Goal: Task Accomplishment & Management: Use online tool/utility

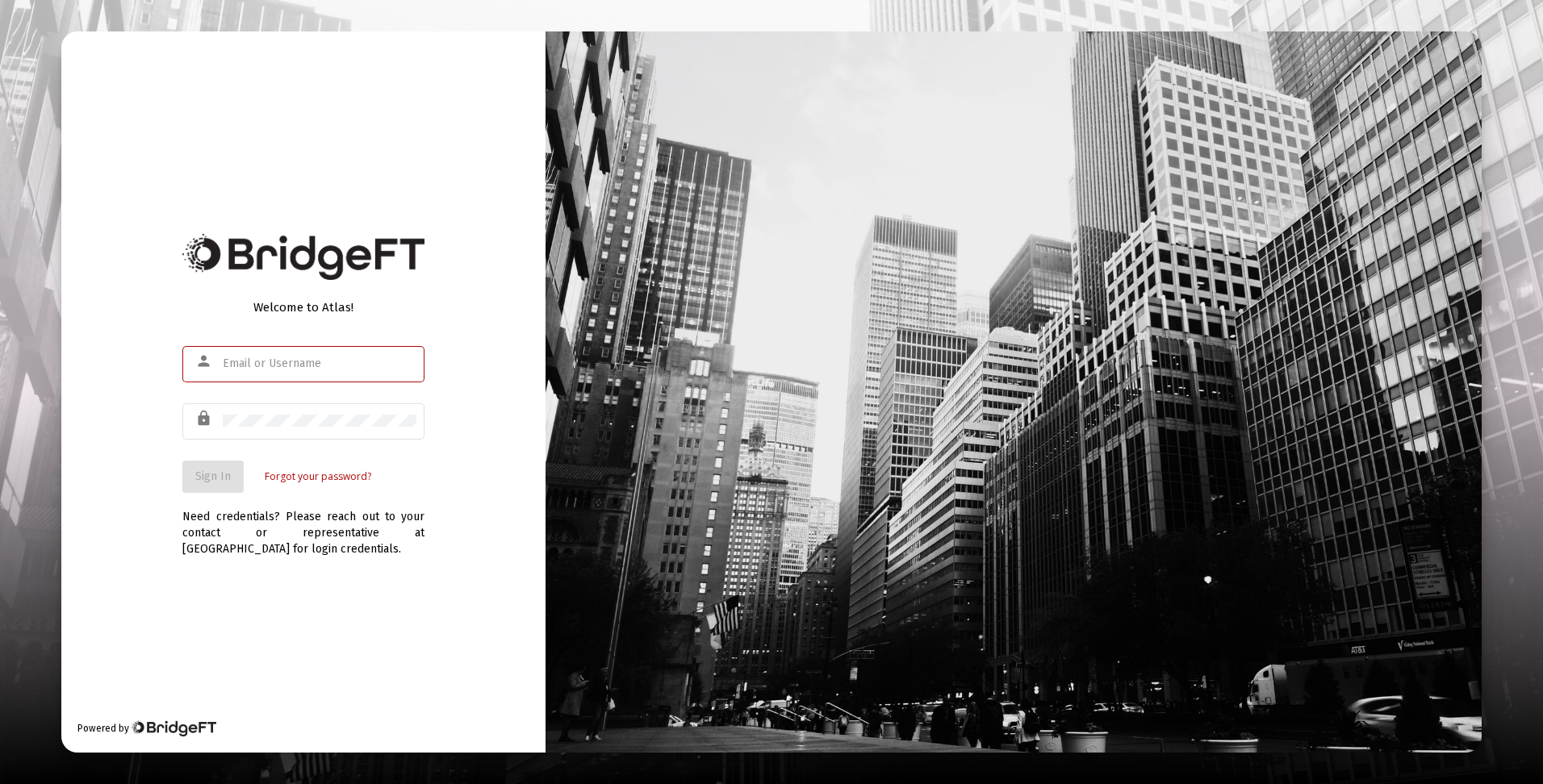
click at [309, 364] on input "text" at bounding box center [319, 363] width 194 height 13
type input "[EMAIL_ADDRESS][DOMAIN_NAME]"
click at [209, 482] on span "Sign In" at bounding box center [213, 477] width 35 height 14
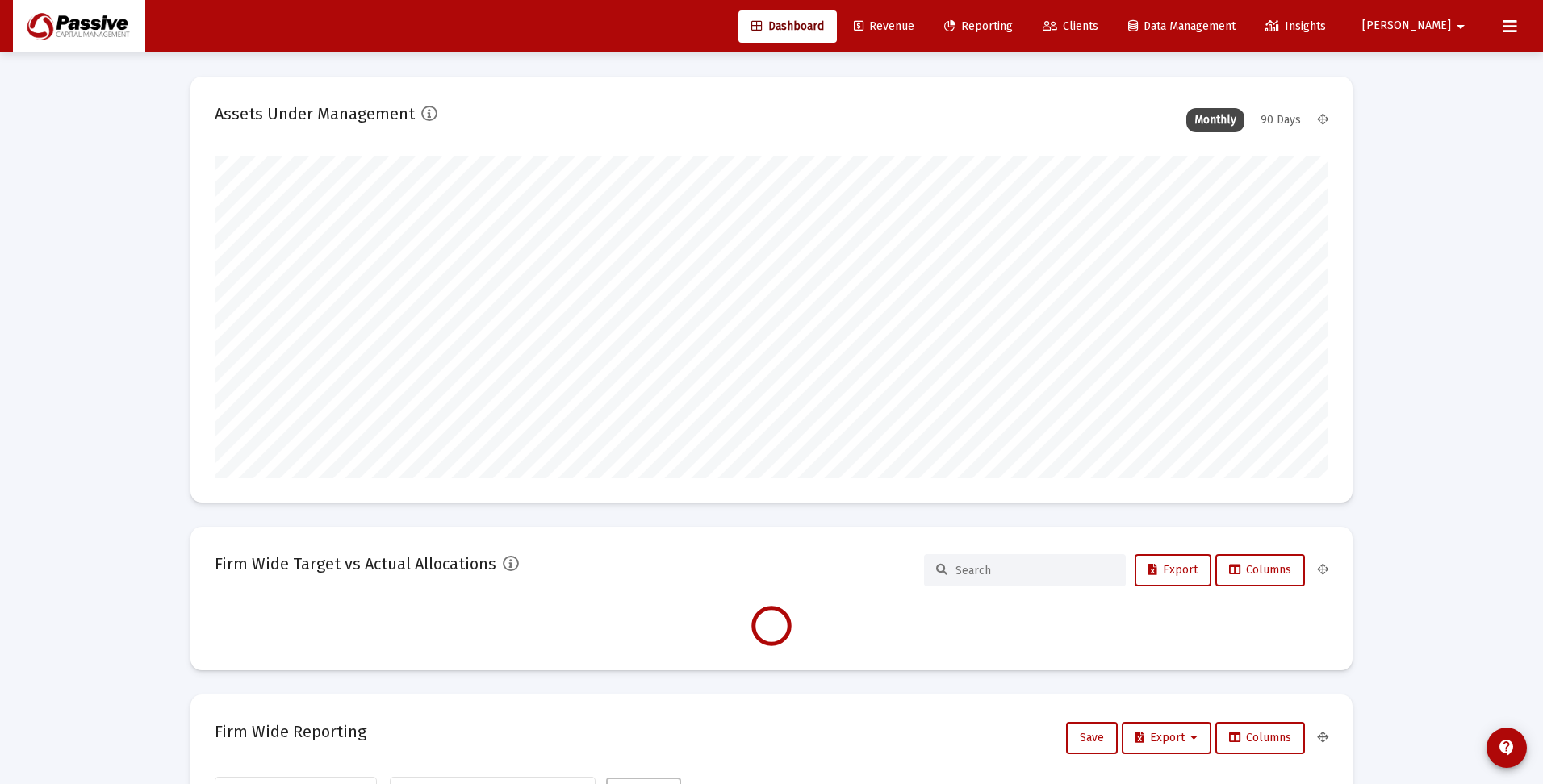
type input "[DATE]"
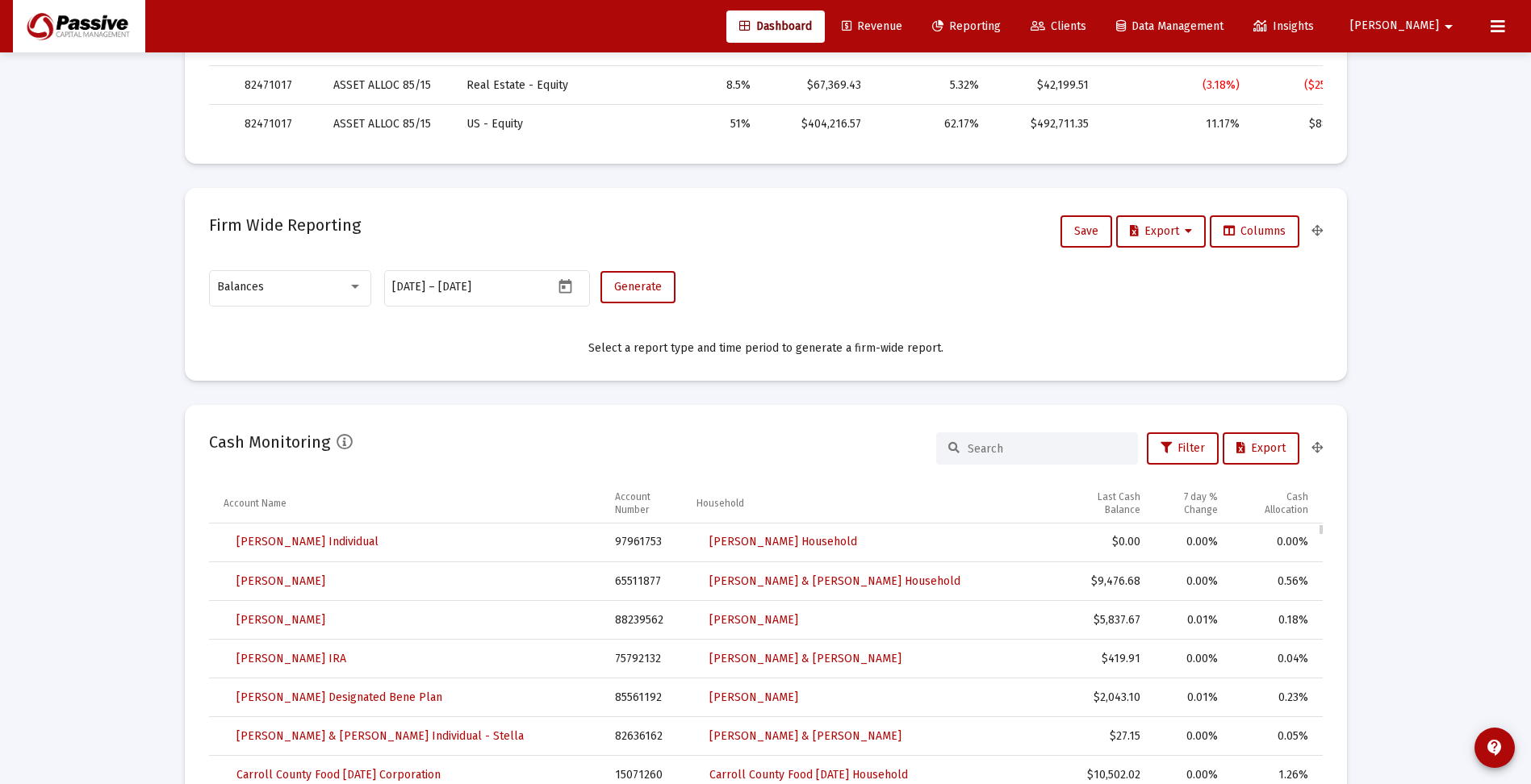
scroll to position [888, 0]
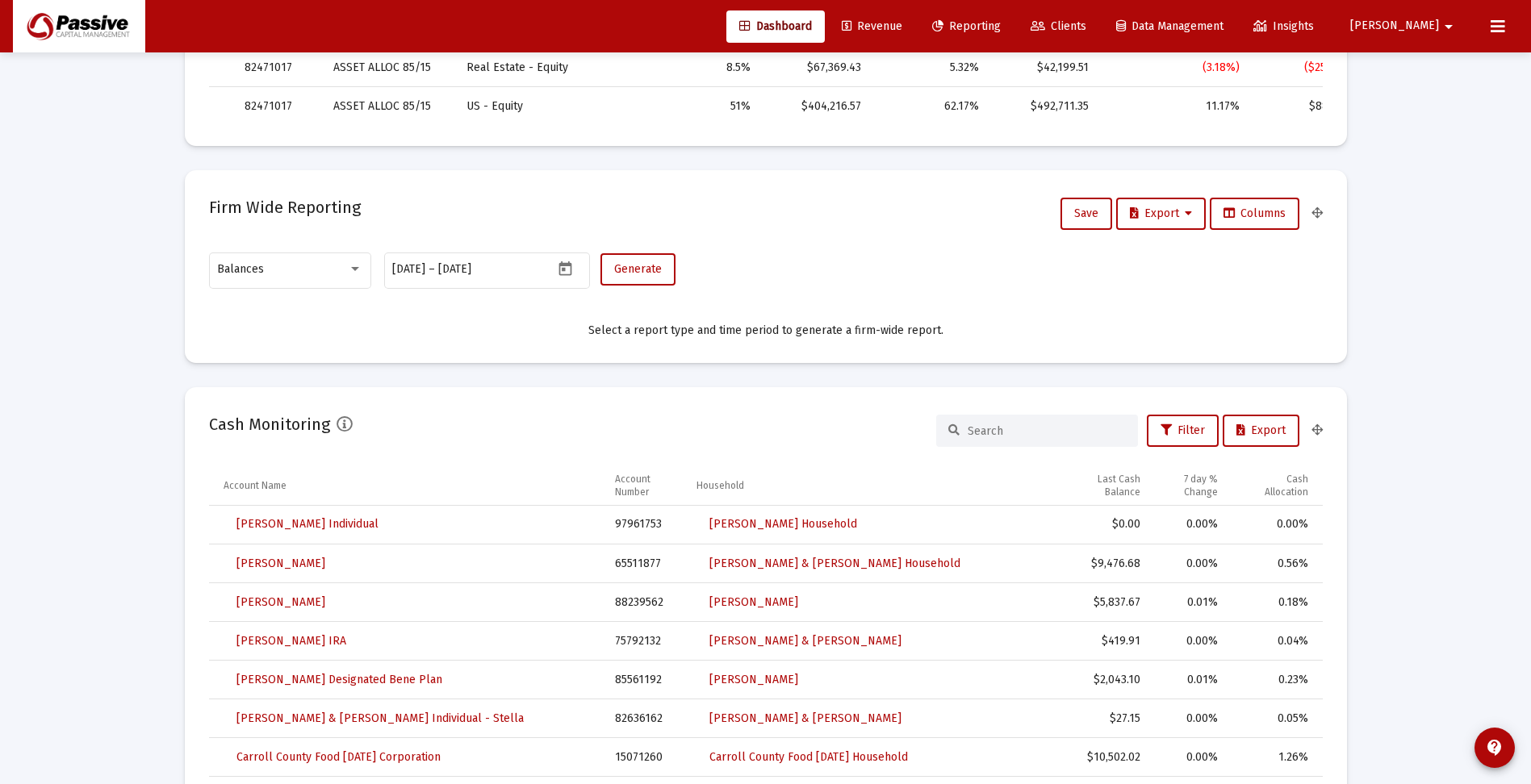
click at [999, 428] on input at bounding box center [1046, 431] width 158 height 14
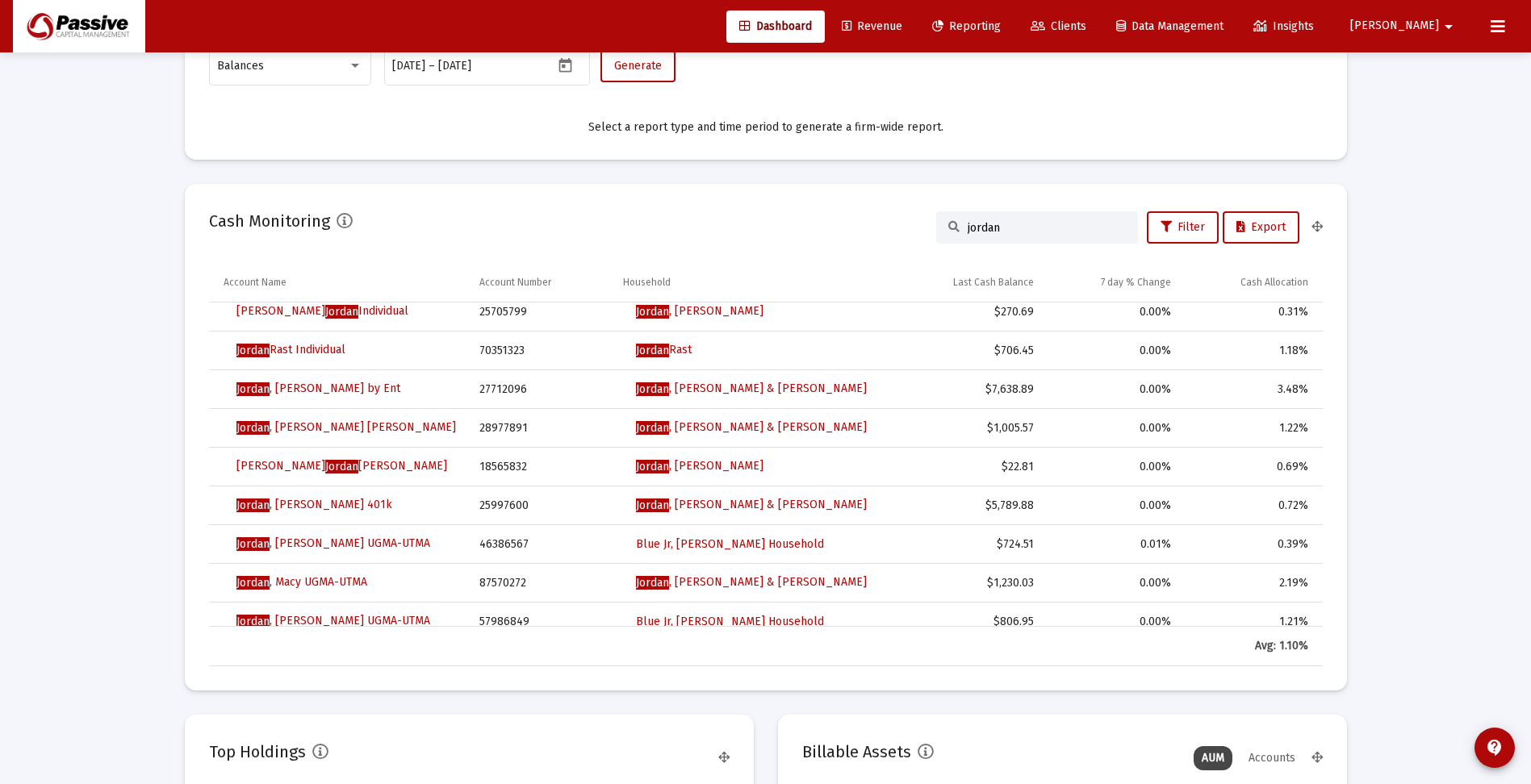
scroll to position [1049, 0]
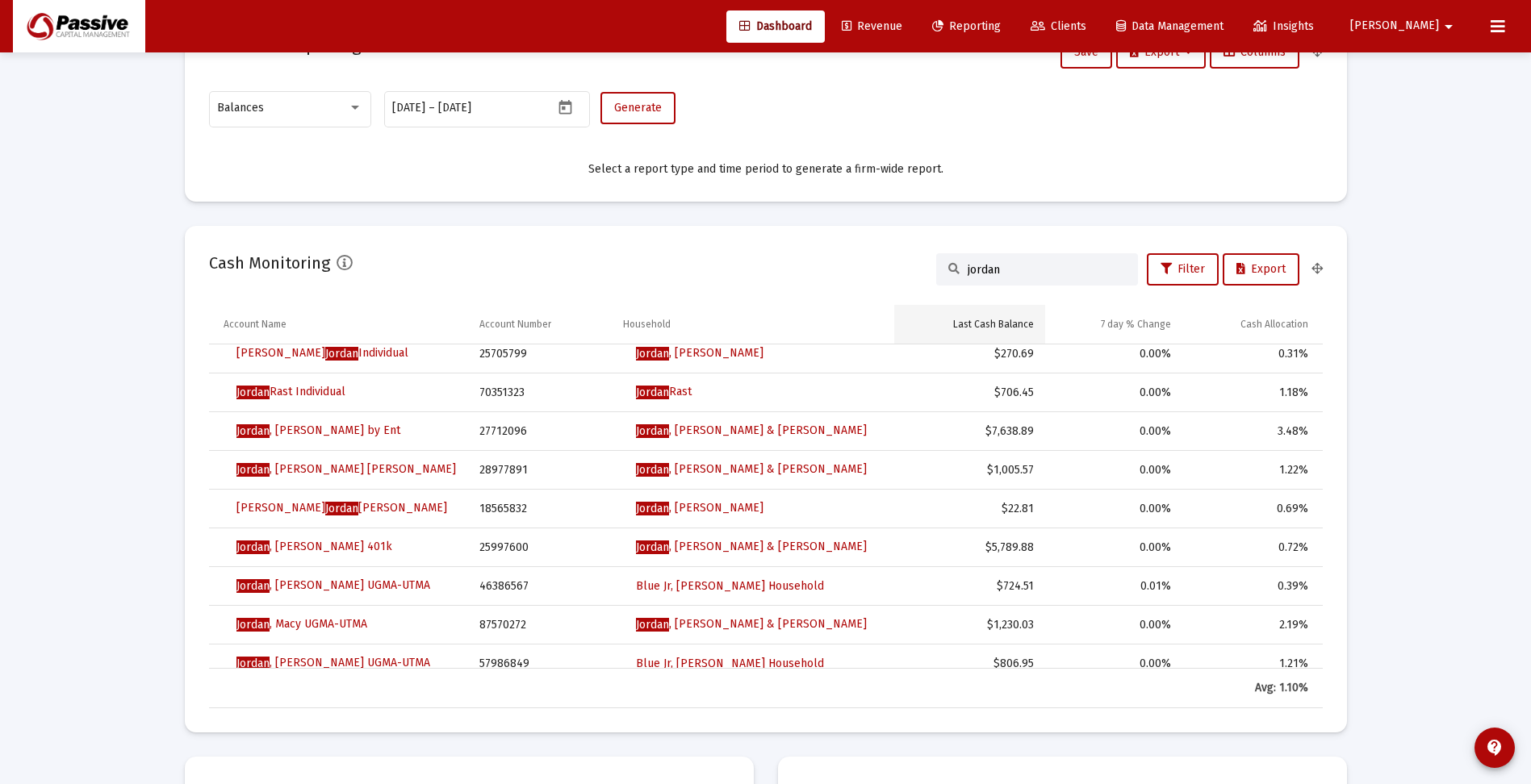
type input "jordan"
click at [1008, 324] on div "Last Cash Balance" at bounding box center [993, 324] width 80 height 13
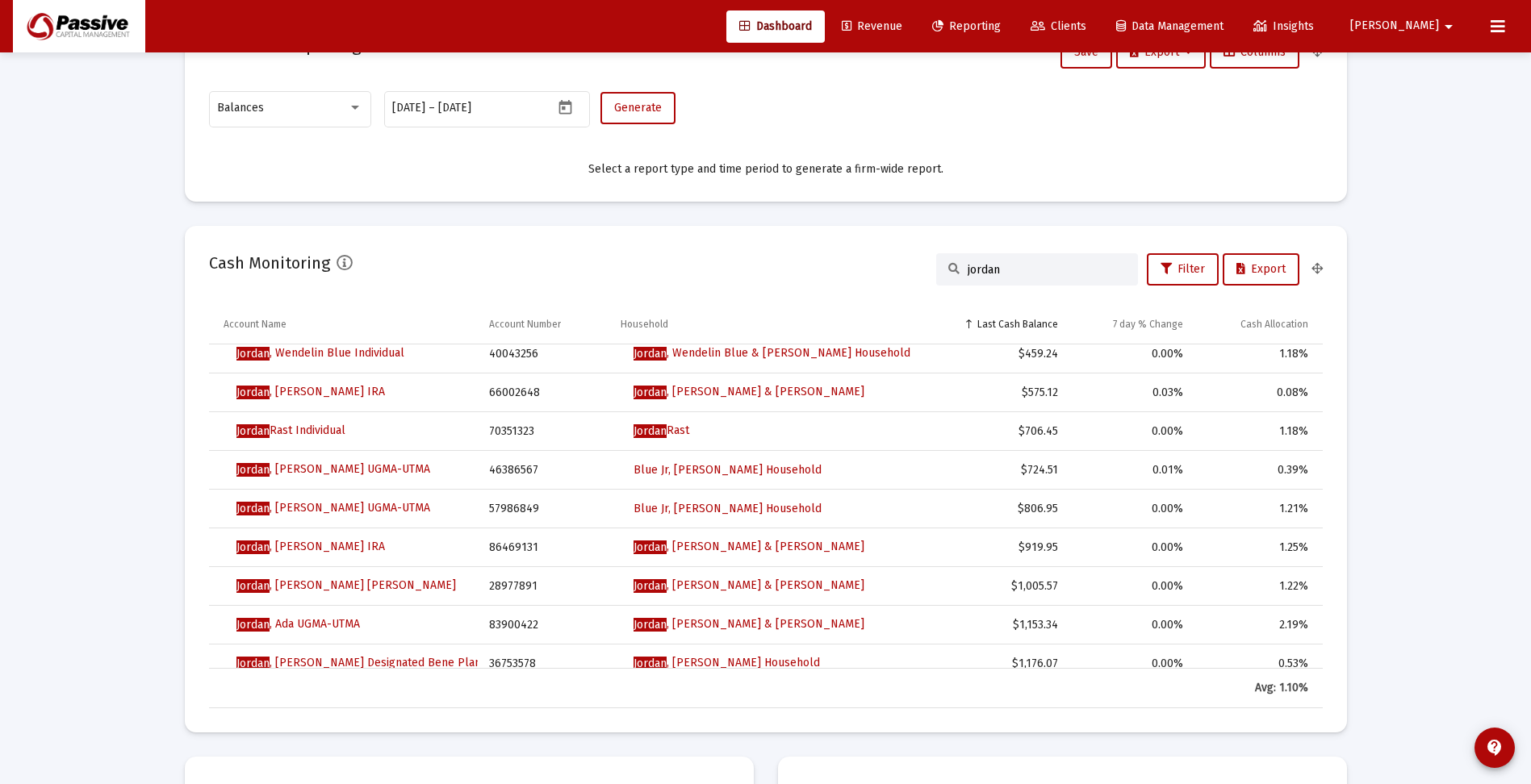
click at [1008, 324] on div "Last Cash Balance" at bounding box center [1017, 324] width 80 height 13
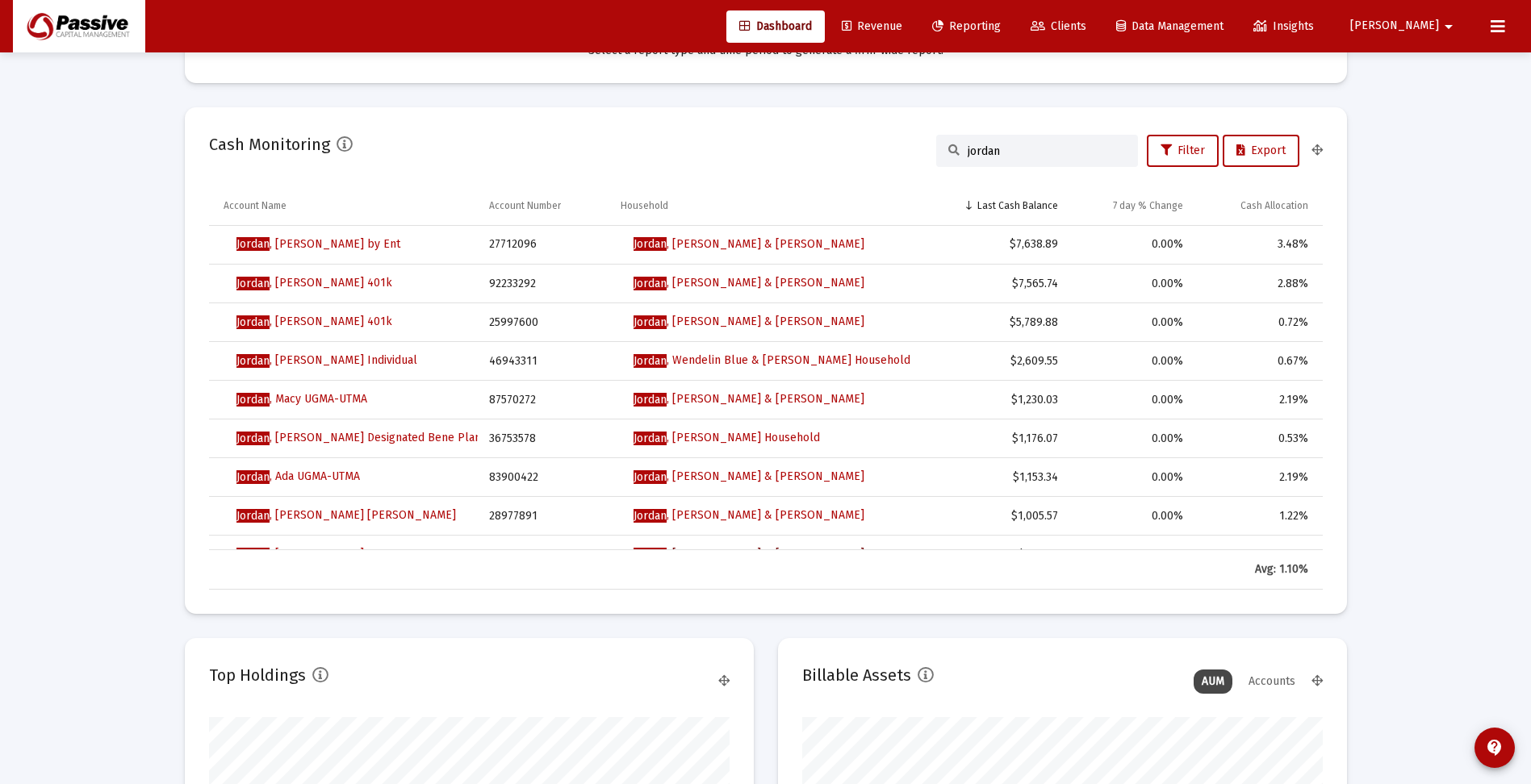
scroll to position [1129, 0]
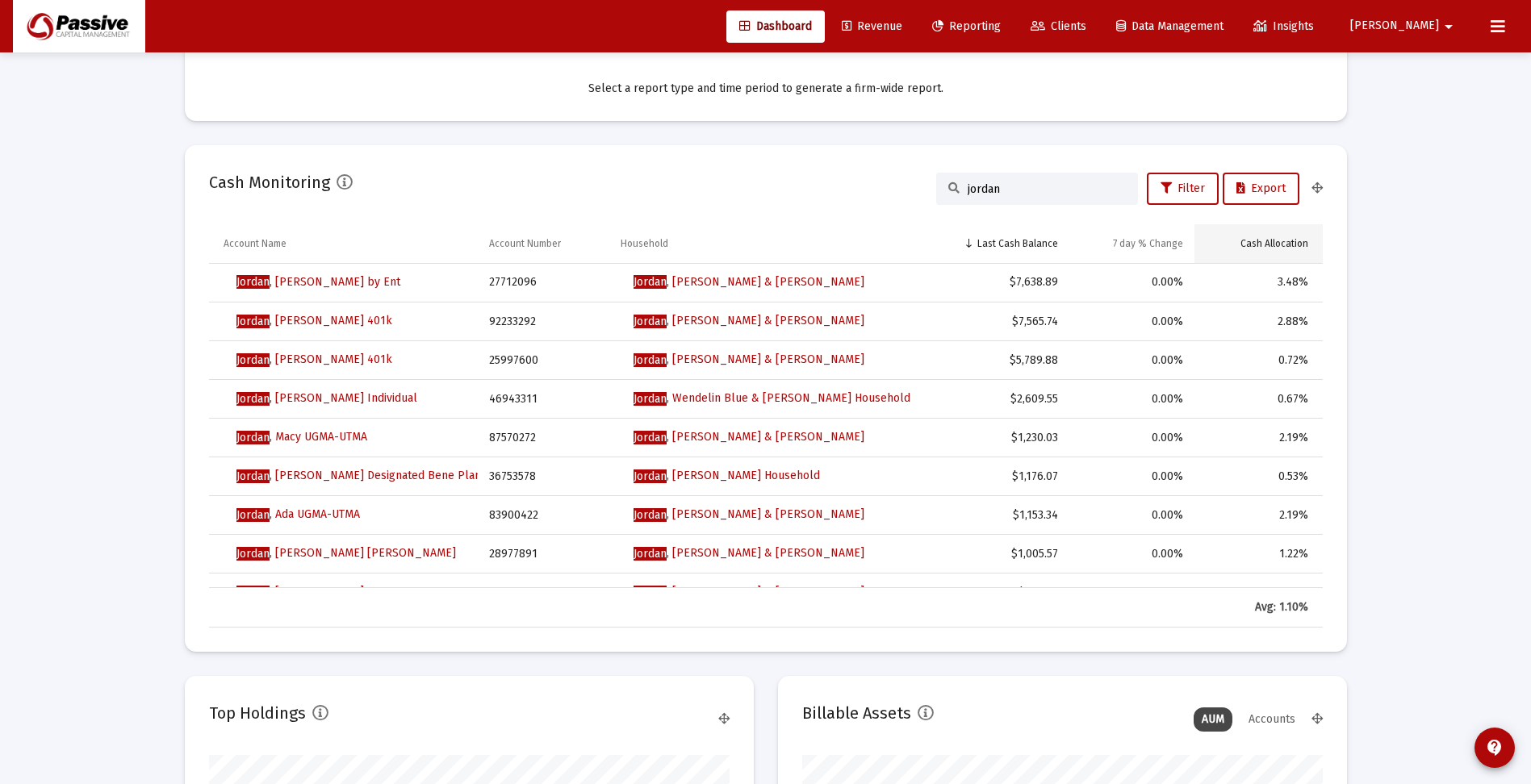
click at [1289, 244] on div "Cash Allocation" at bounding box center [1274, 243] width 68 height 13
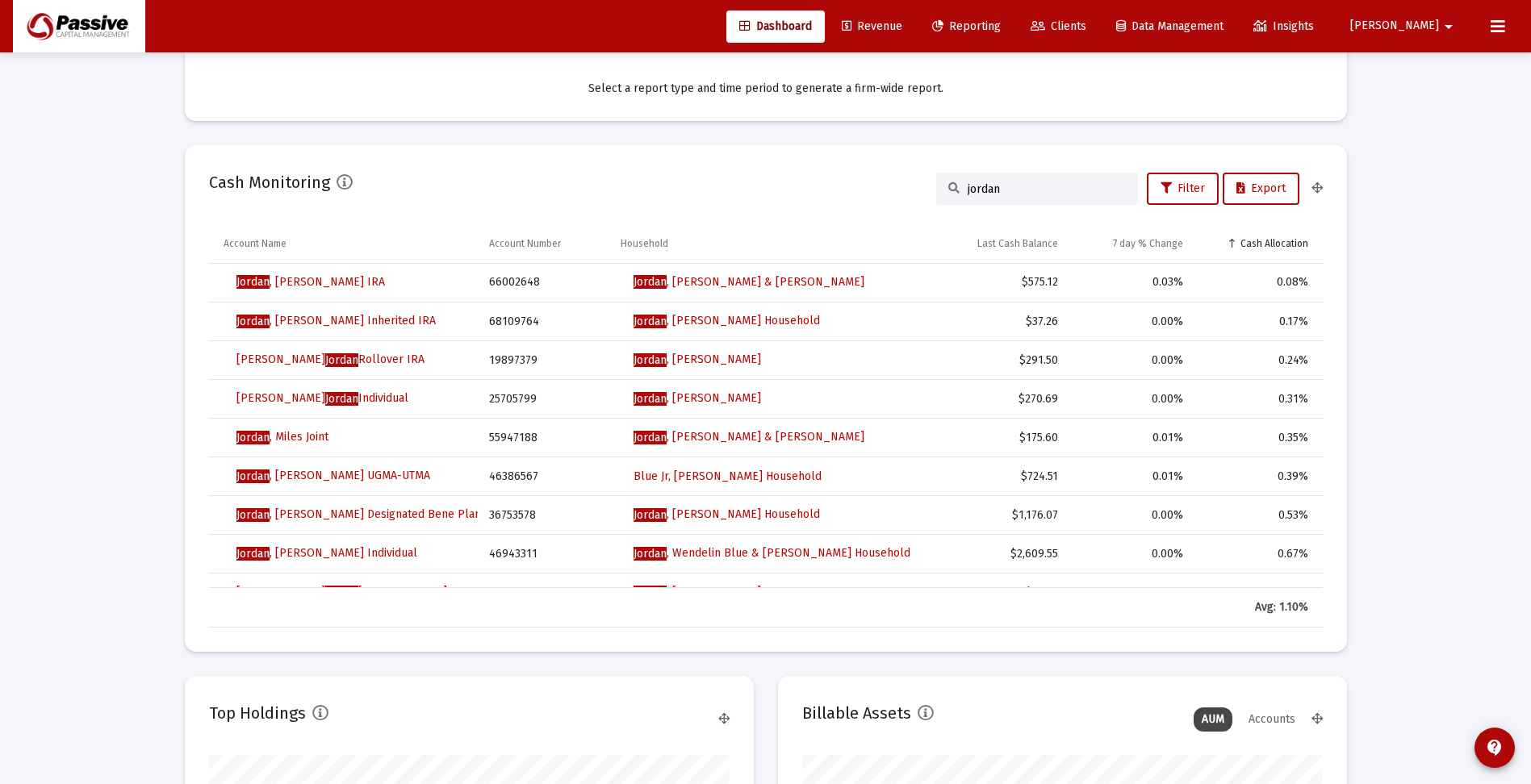
click at [1289, 244] on div "Cash Allocation" at bounding box center [1274, 243] width 68 height 13
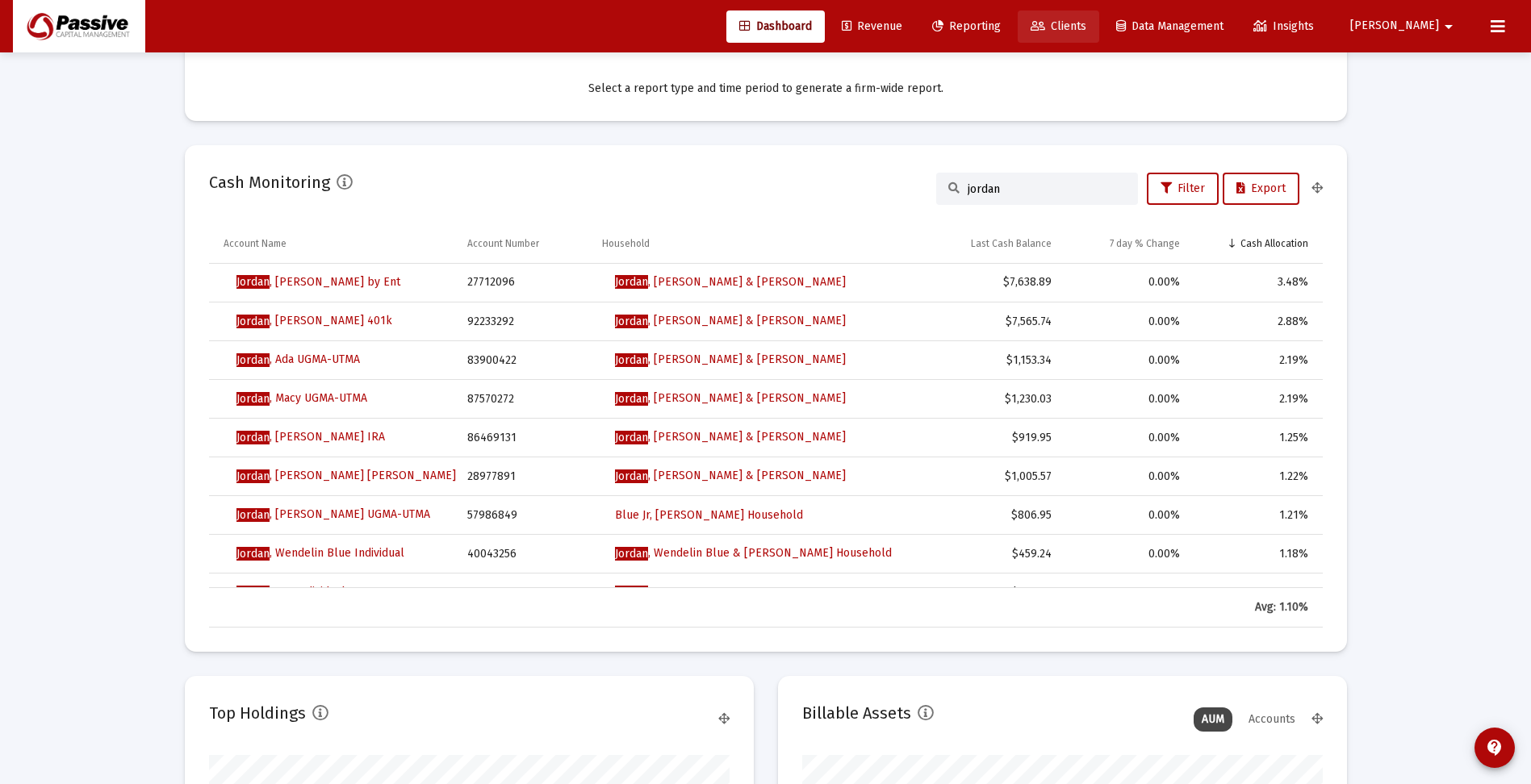
click at [1086, 25] on span "Clients" at bounding box center [1058, 26] width 55 height 14
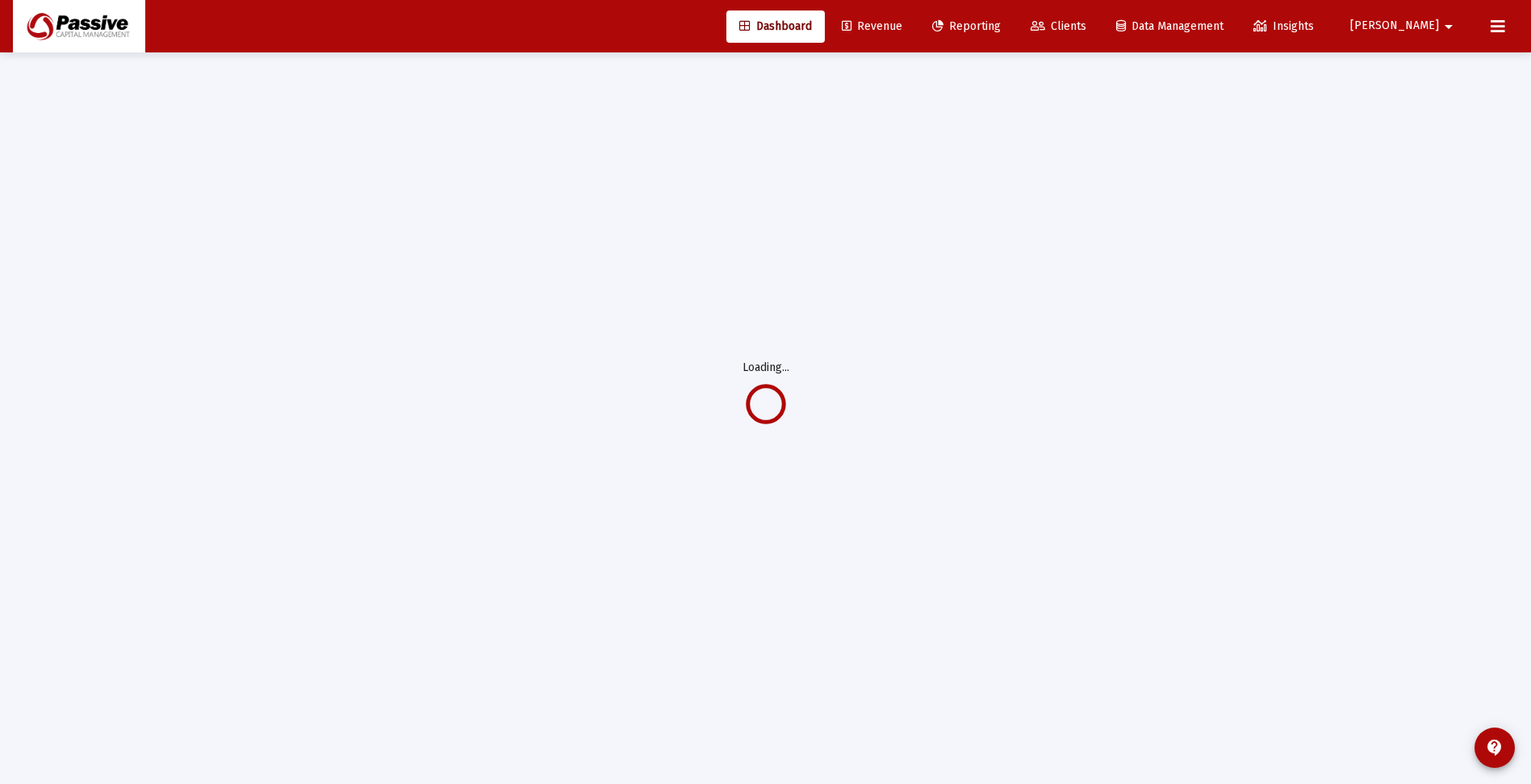
scroll to position [53, 0]
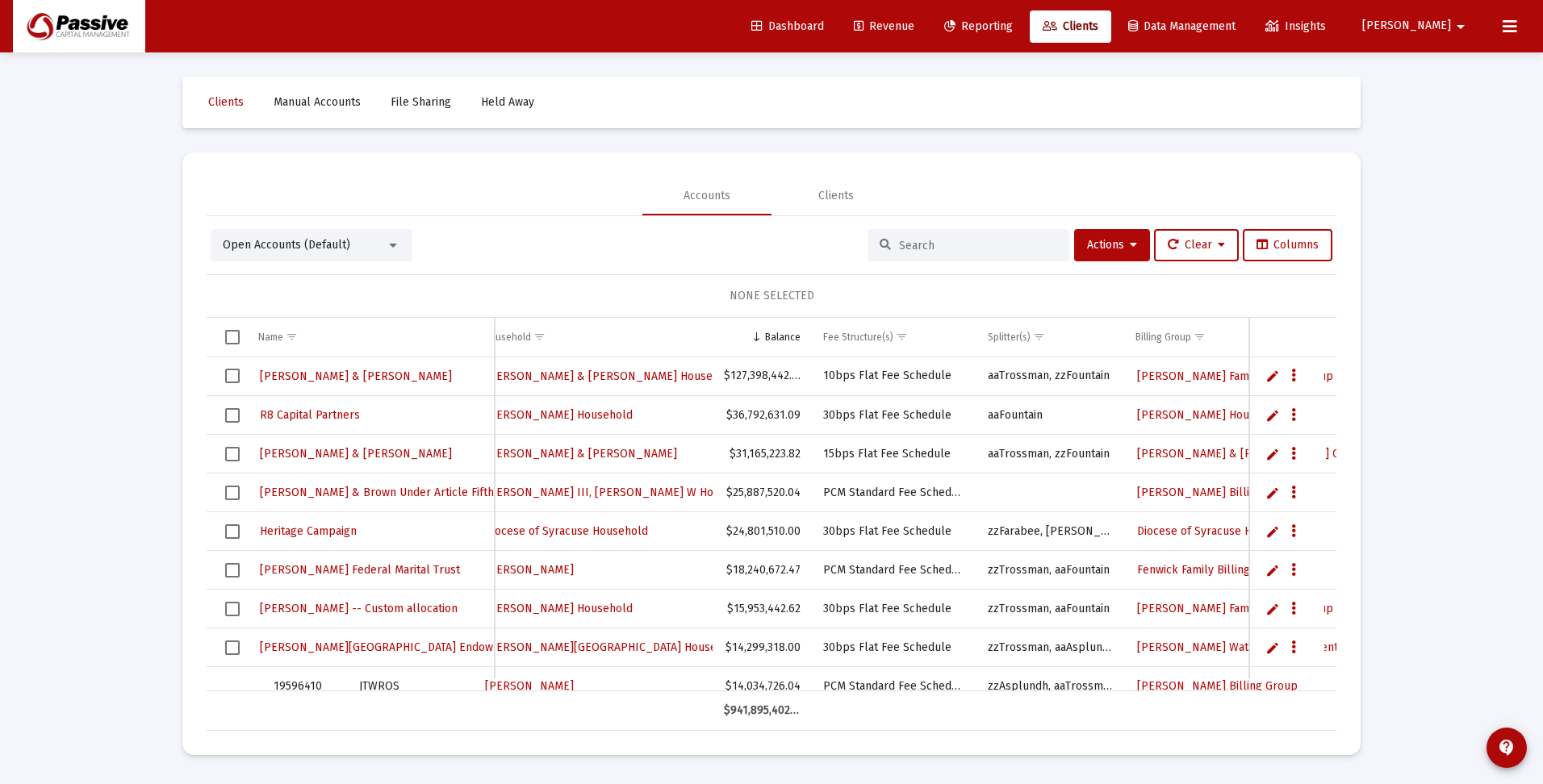
scroll to position [0, 181]
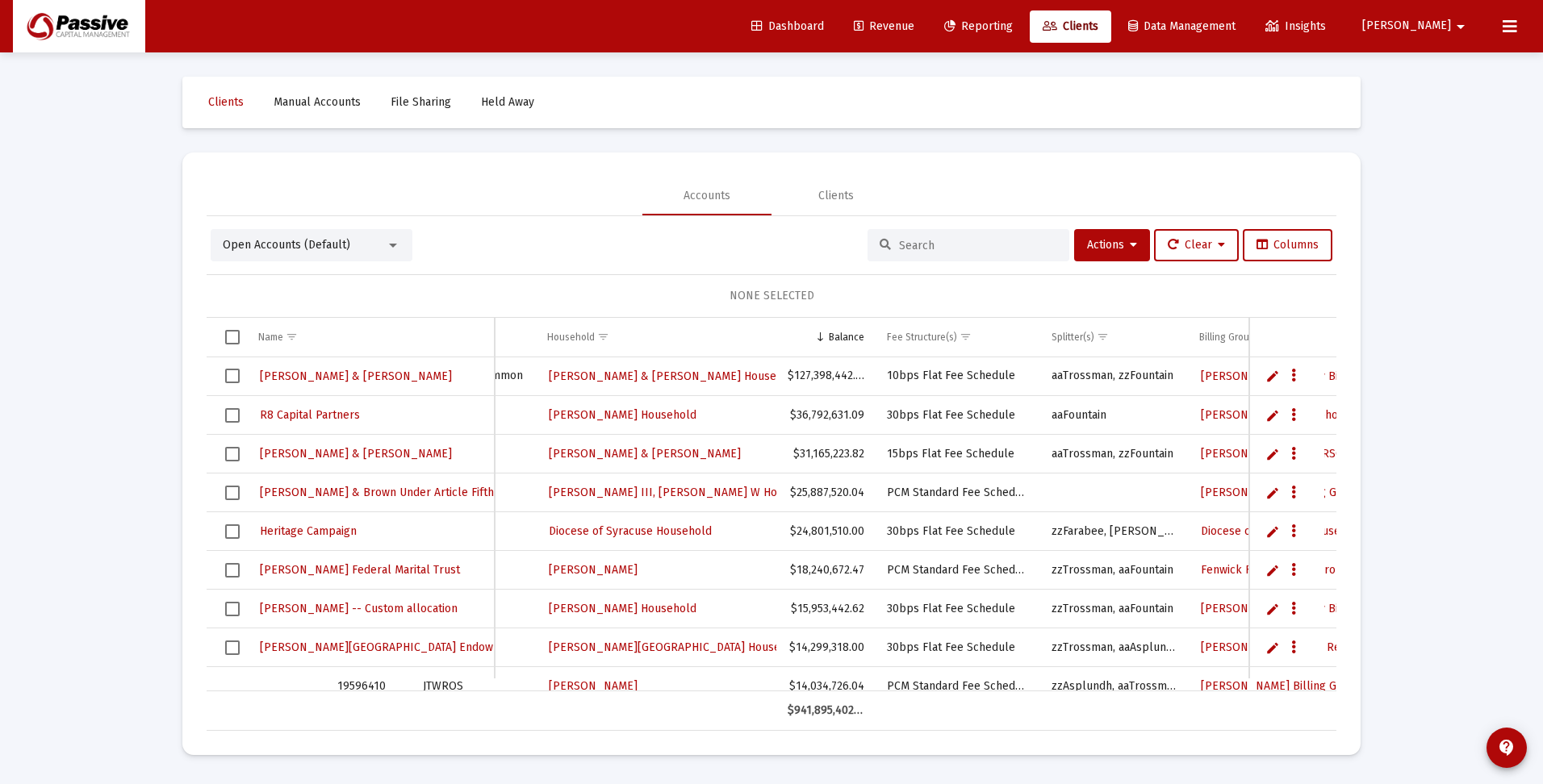
drag, startPoint x: 938, startPoint y: 682, endPoint x: 1056, endPoint y: 686, distance: 118.1
click at [1056, 686] on div "[PERSON_NAME] & [PERSON_NAME] 59067393 Tenants in Common [PERSON_NAME] & [PERSO…" at bounding box center [771, 524] width 1129 height 334
click at [917, 241] on input at bounding box center [978, 246] width 158 height 14
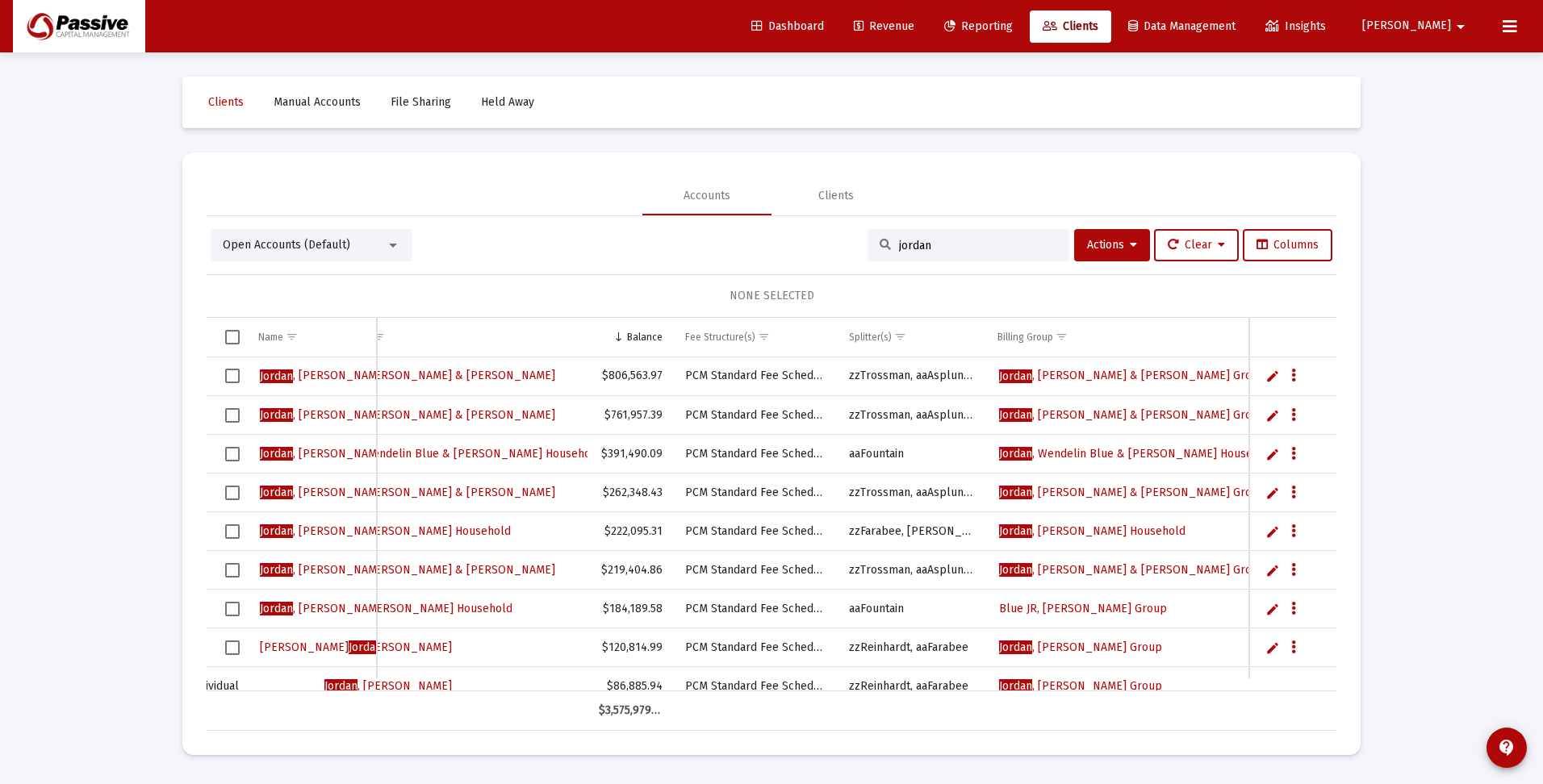
type input "jordan"
click at [824, 22] on span "Dashboard" at bounding box center [788, 26] width 73 height 14
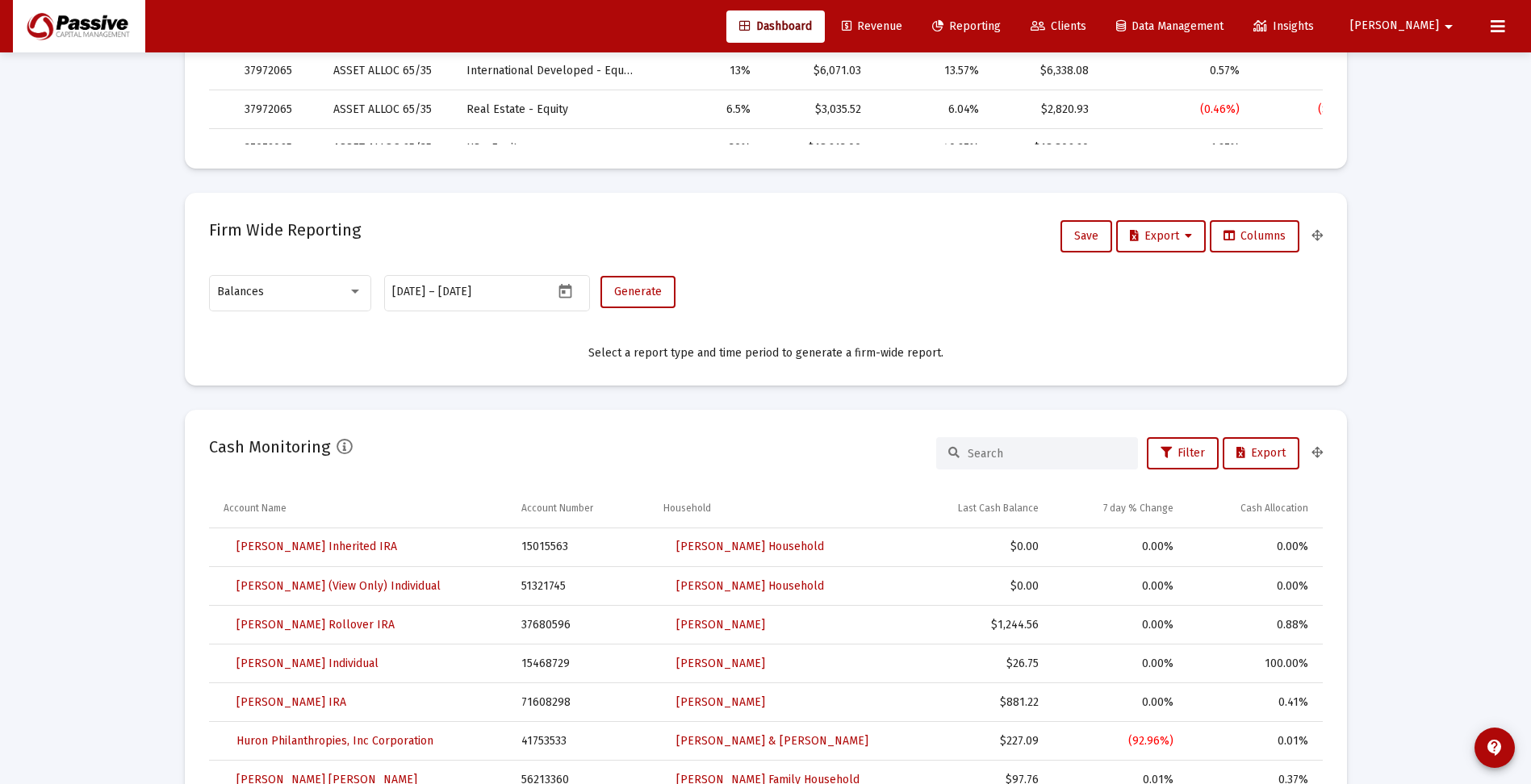
scroll to position [888, 0]
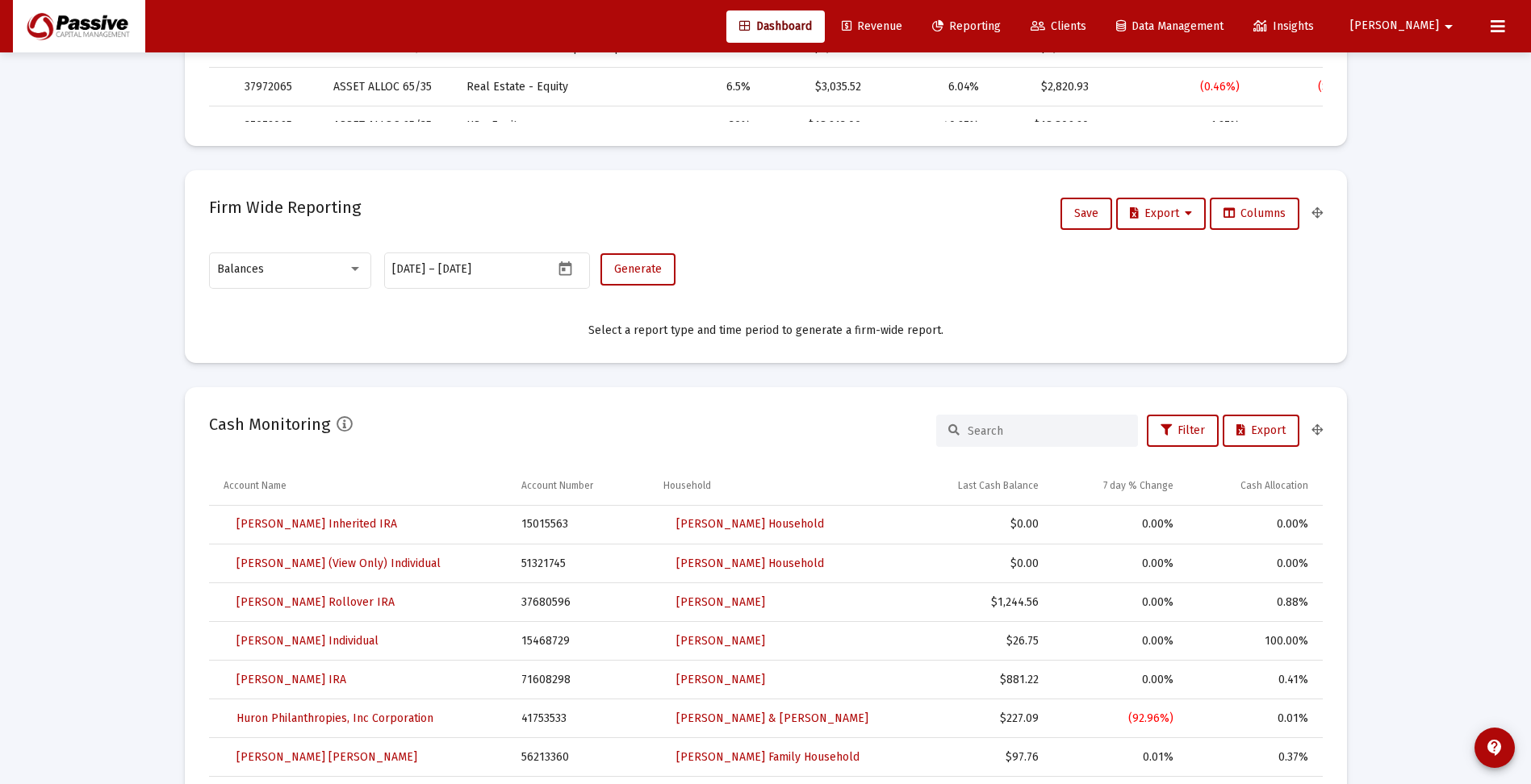
click at [987, 427] on input at bounding box center [1046, 431] width 158 height 14
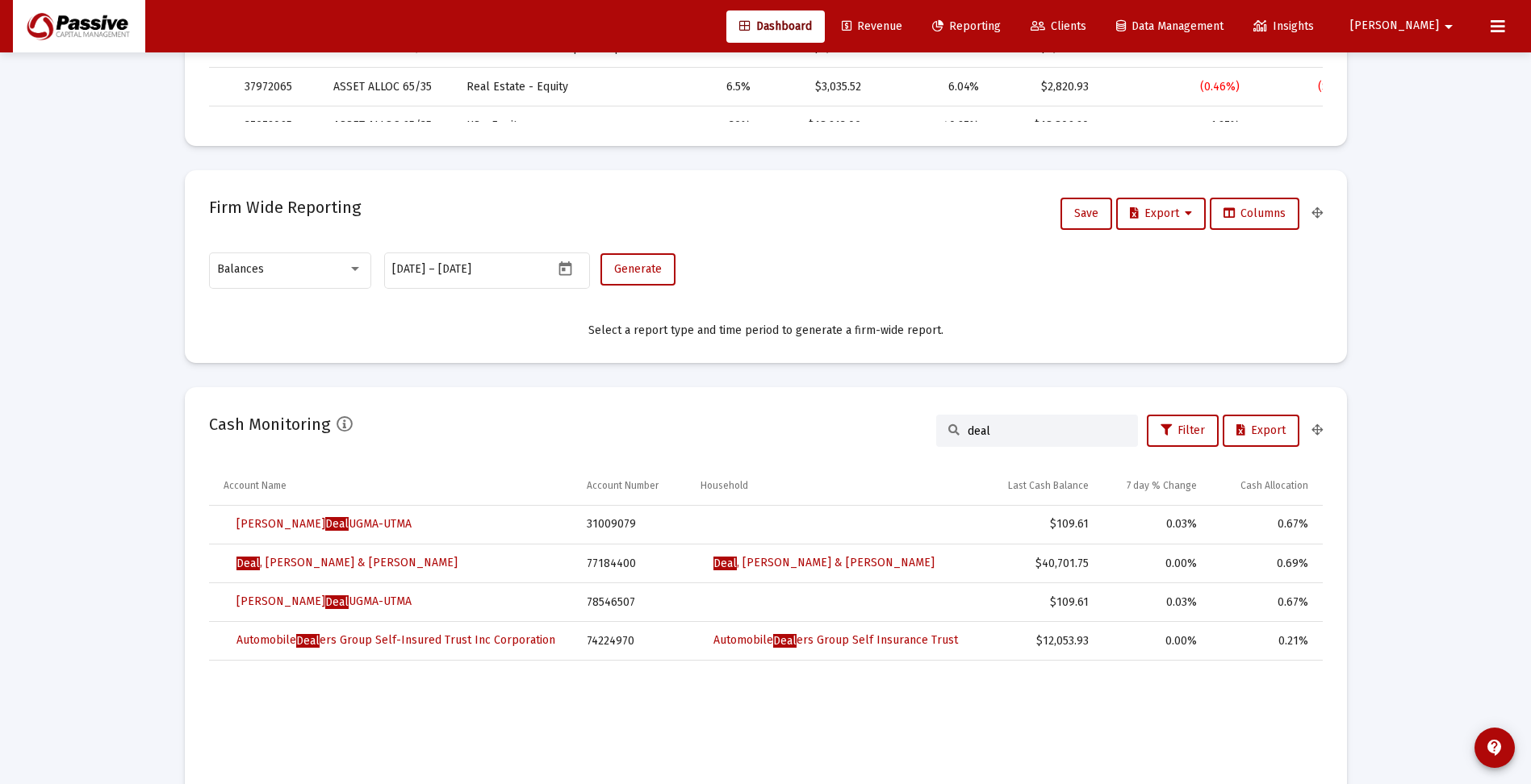
type input "deal"
click at [1000, 23] on span "Reporting" at bounding box center [966, 26] width 68 height 14
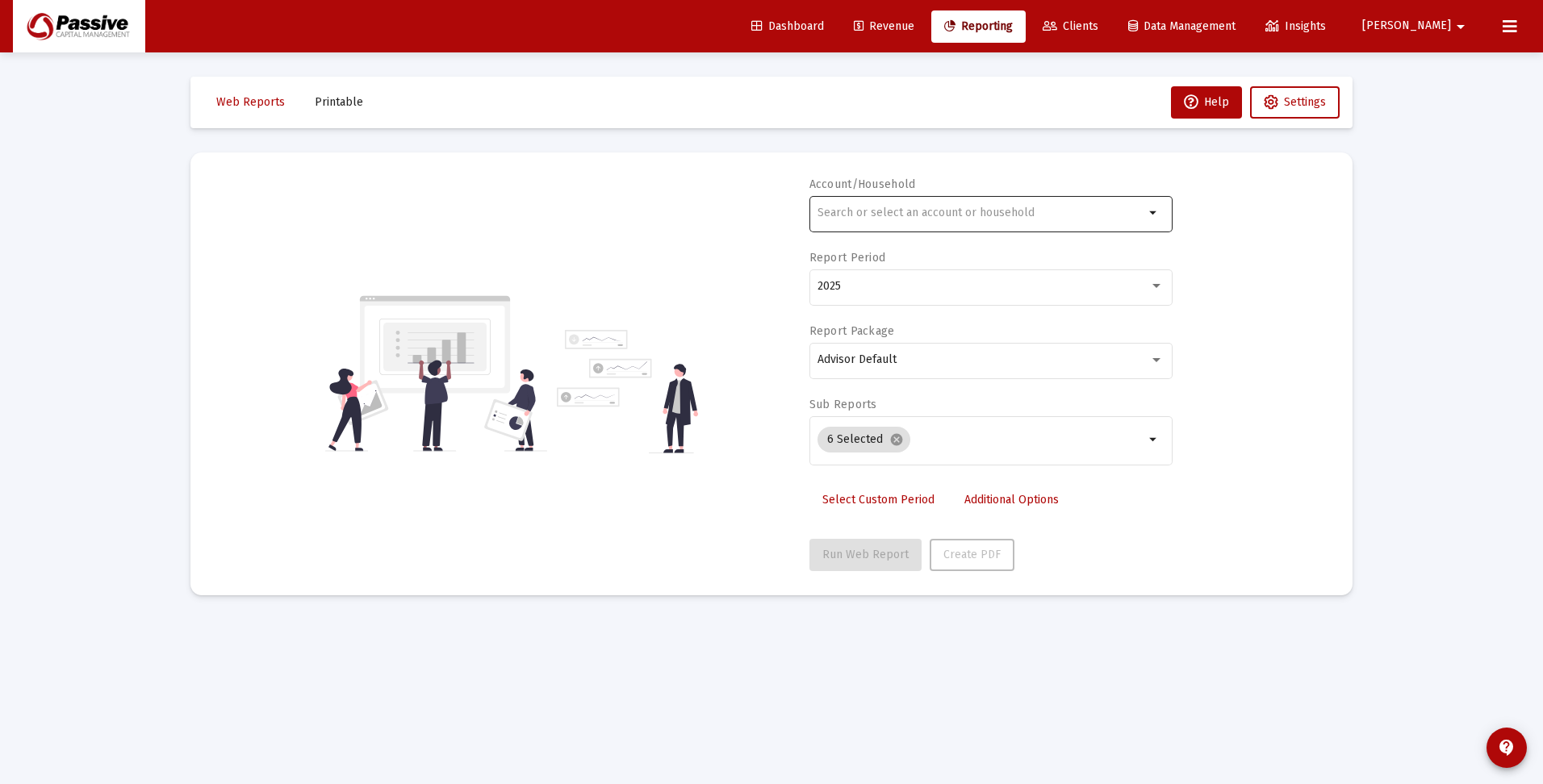
click at [1013, 215] on input "text" at bounding box center [981, 213] width 327 height 13
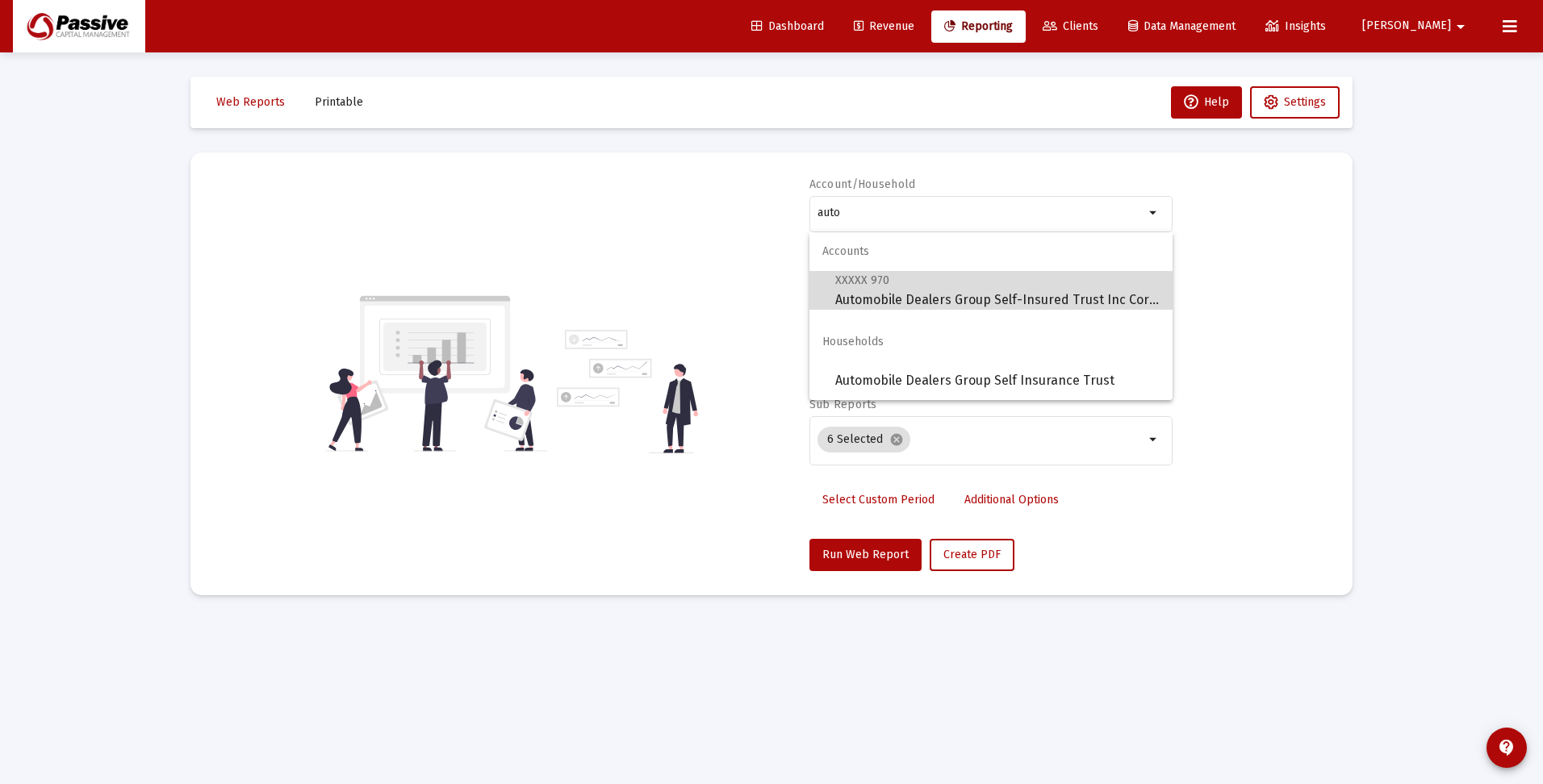
click at [942, 289] on span "XXXXX 970 Automobile Dealers Group Self-Insured Trust Inc Corporation" at bounding box center [997, 290] width 325 height 40
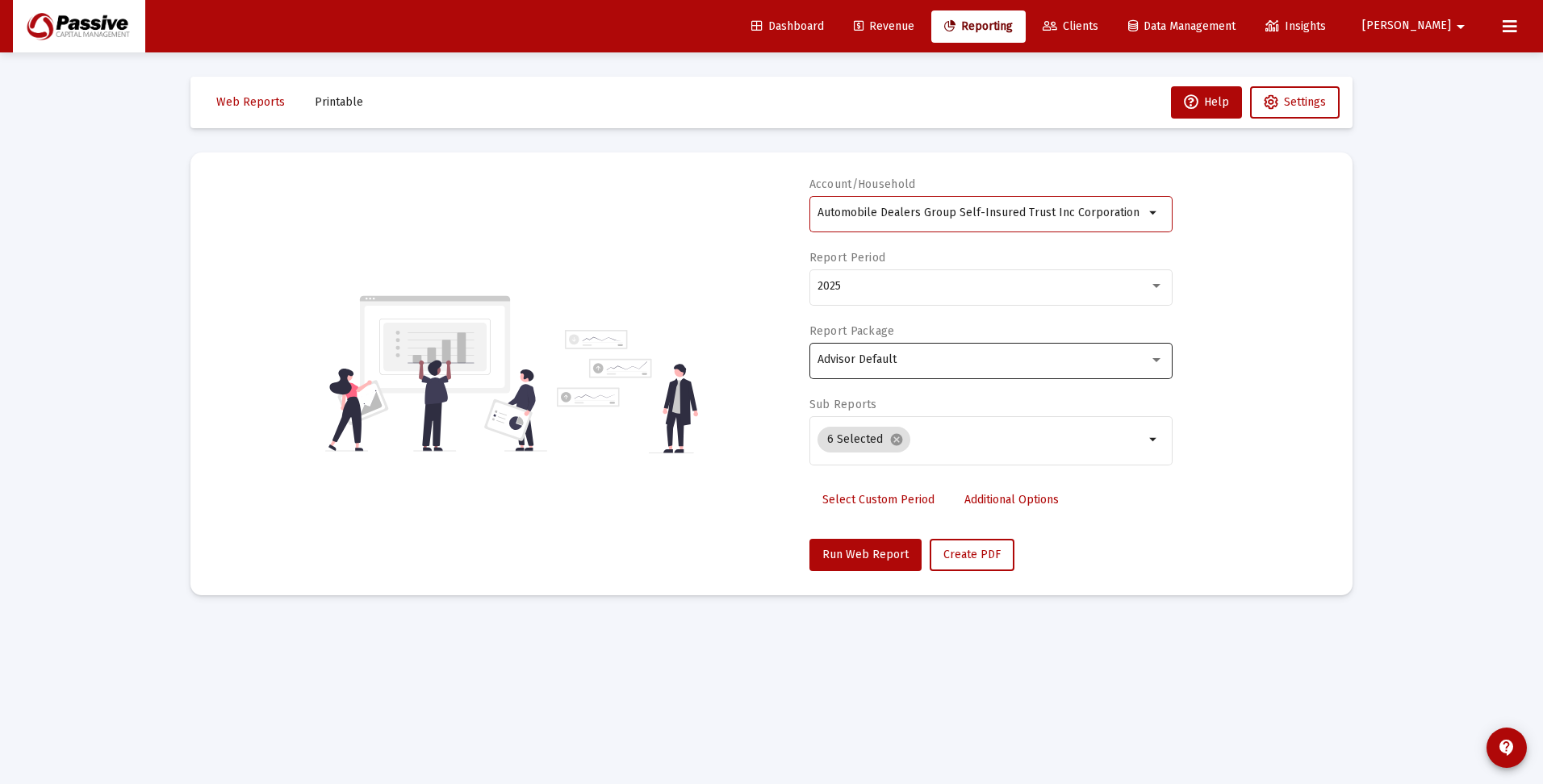
click at [901, 364] on div "Advisor Default" at bounding box center [983, 359] width 331 height 13
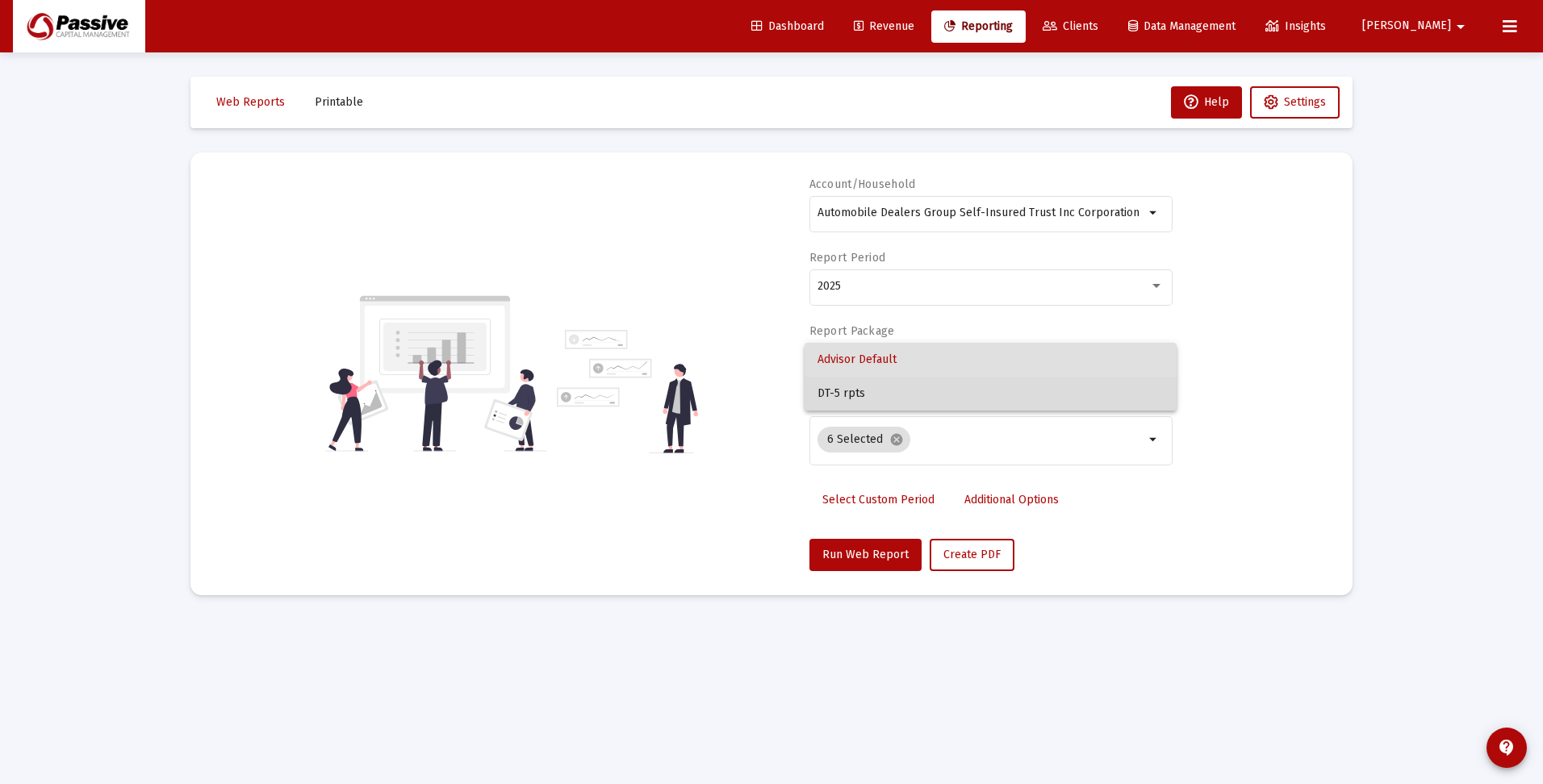
click at [889, 398] on span "DT-5 rpts" at bounding box center [991, 393] width 346 height 34
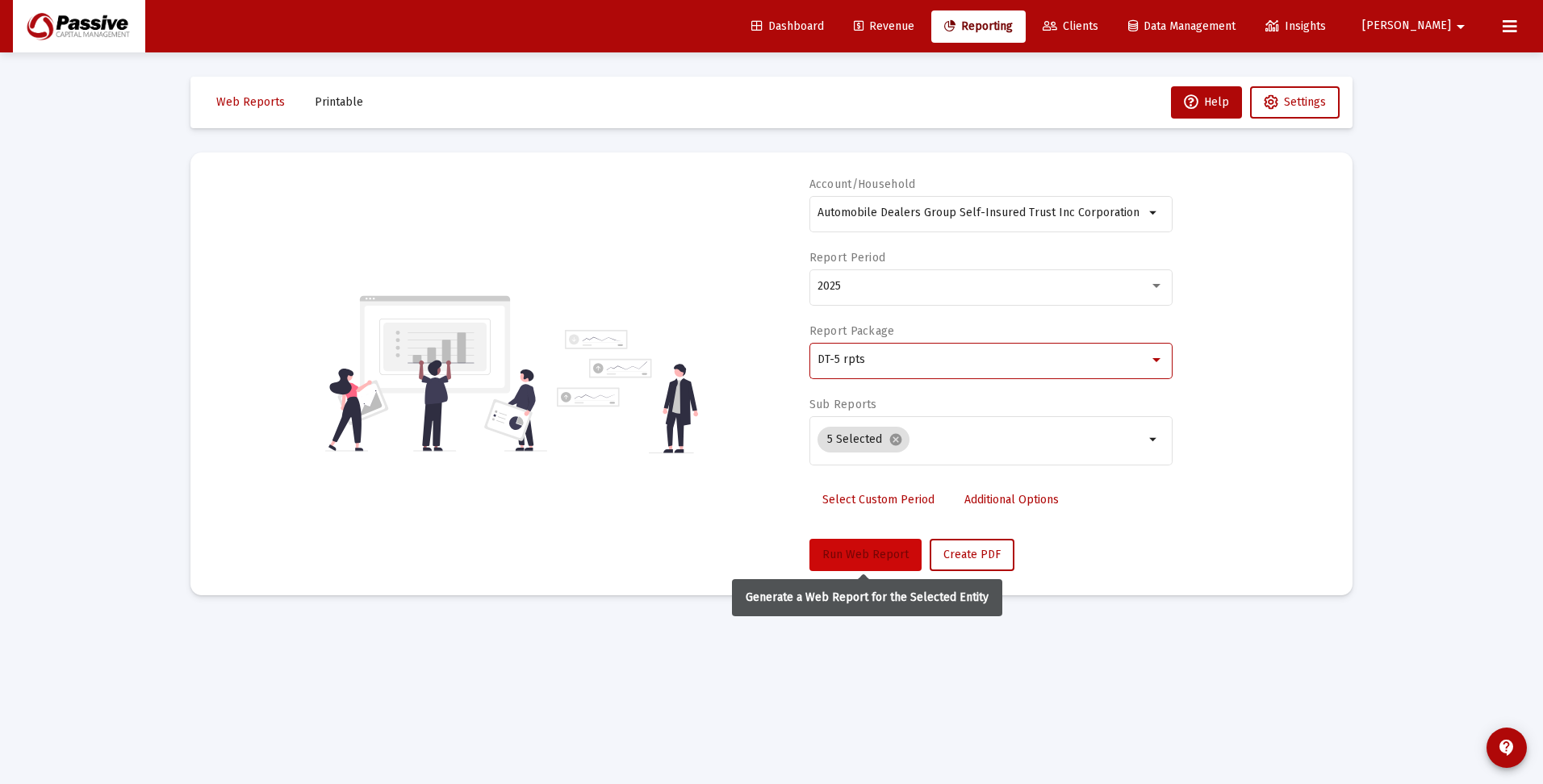
click at [866, 555] on span "Run Web Report" at bounding box center [865, 555] width 87 height 14
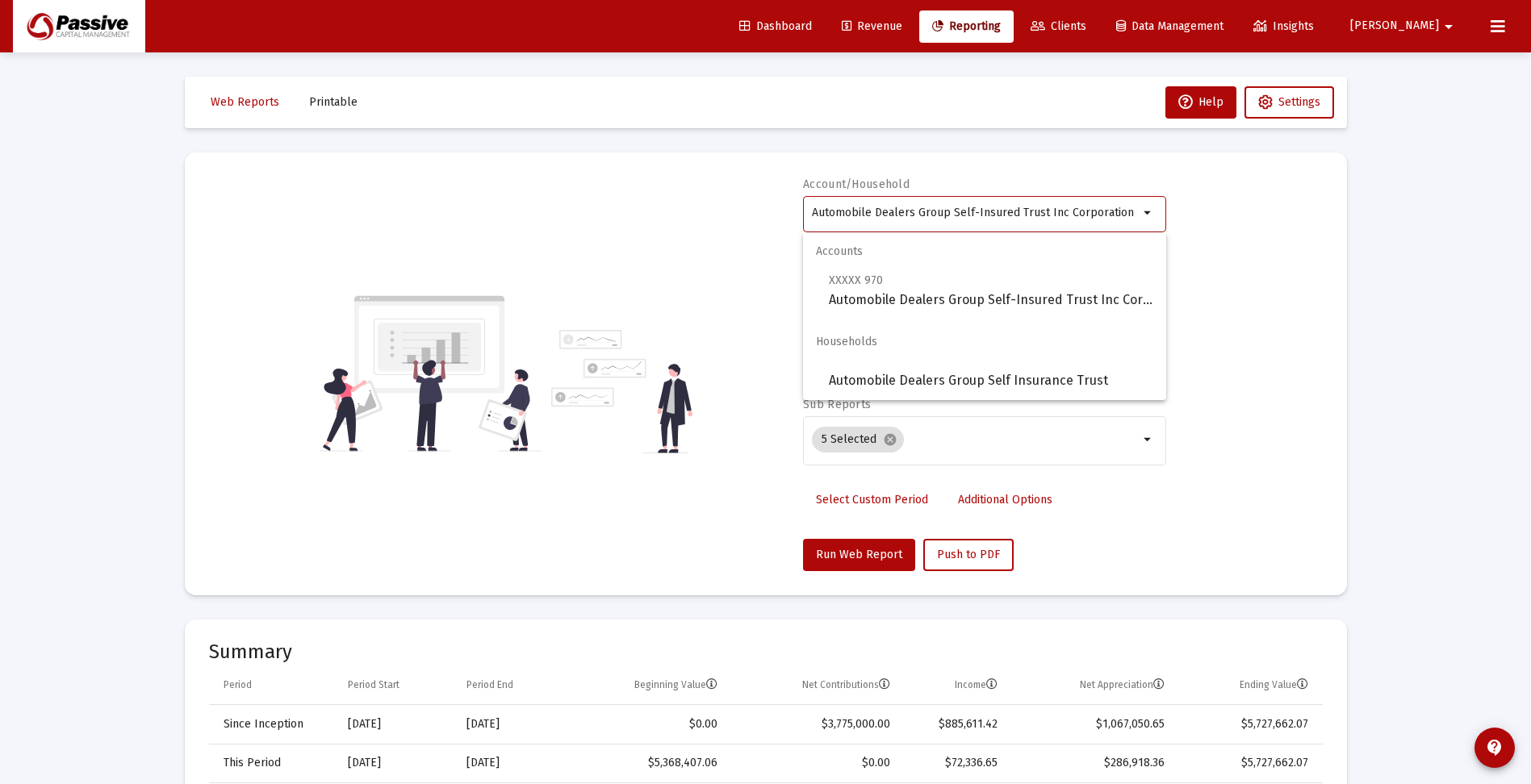
click at [942, 209] on input "Automobile Dealers Group Self-Insured Trust Inc Corporation" at bounding box center [975, 213] width 327 height 13
click at [942, 208] on input "Automobile Dealers Group Self-Insured Trust Inc Corporation" at bounding box center [975, 213] width 327 height 13
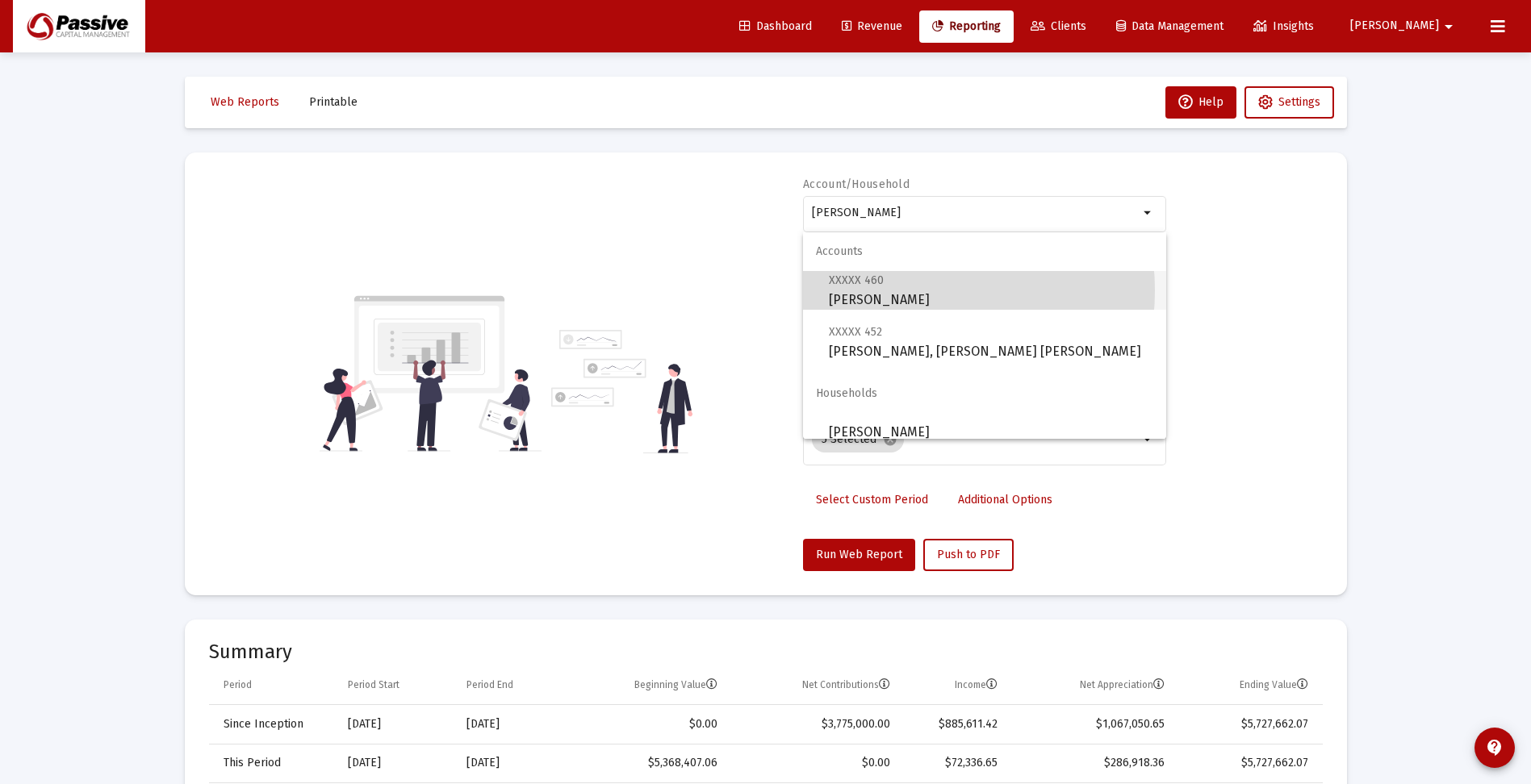
click at [891, 291] on span "XXXXX 460 [PERSON_NAME]" at bounding box center [991, 290] width 325 height 40
type input "[PERSON_NAME]"
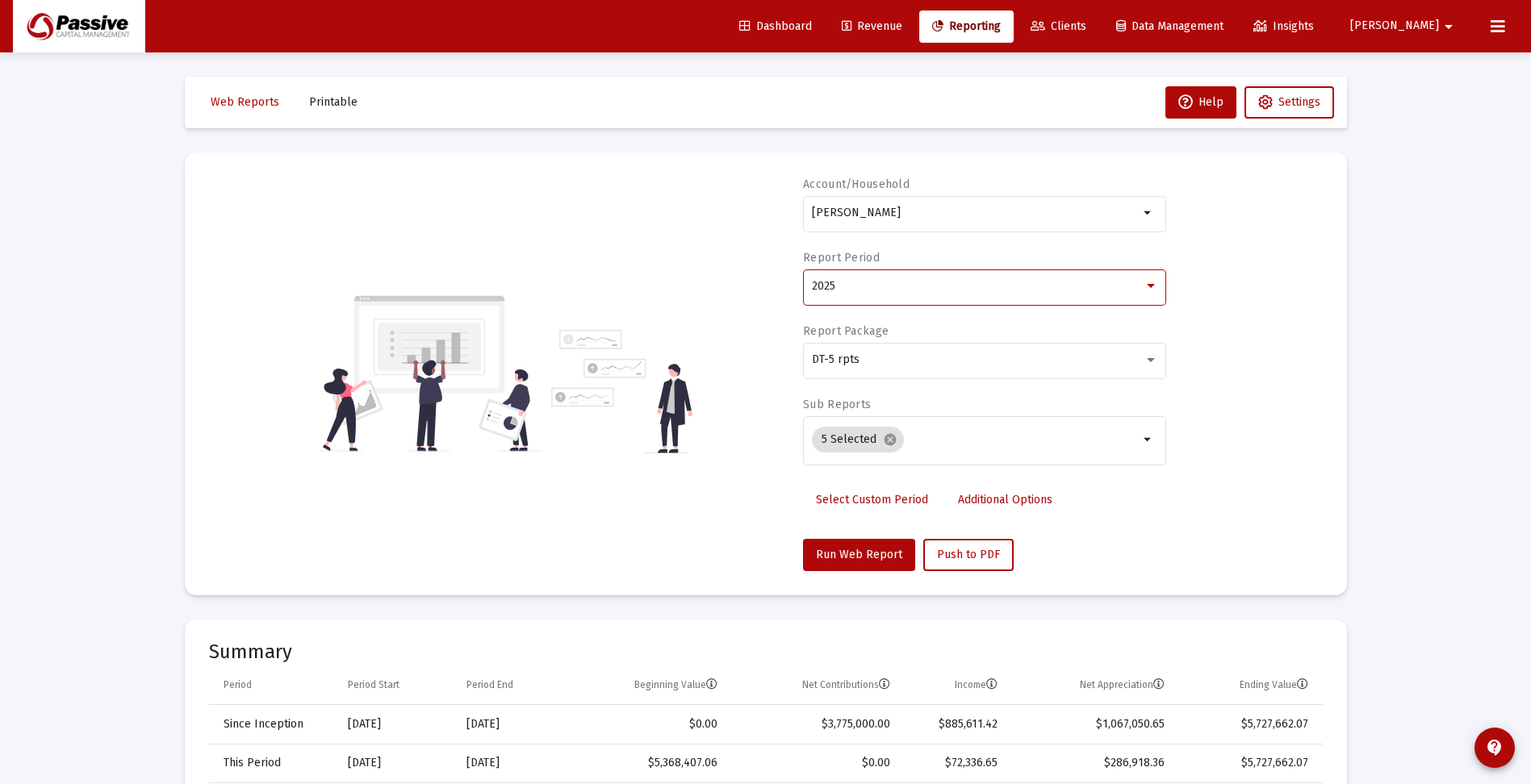
click at [891, 292] on div "2025" at bounding box center [977, 286] width 331 height 13
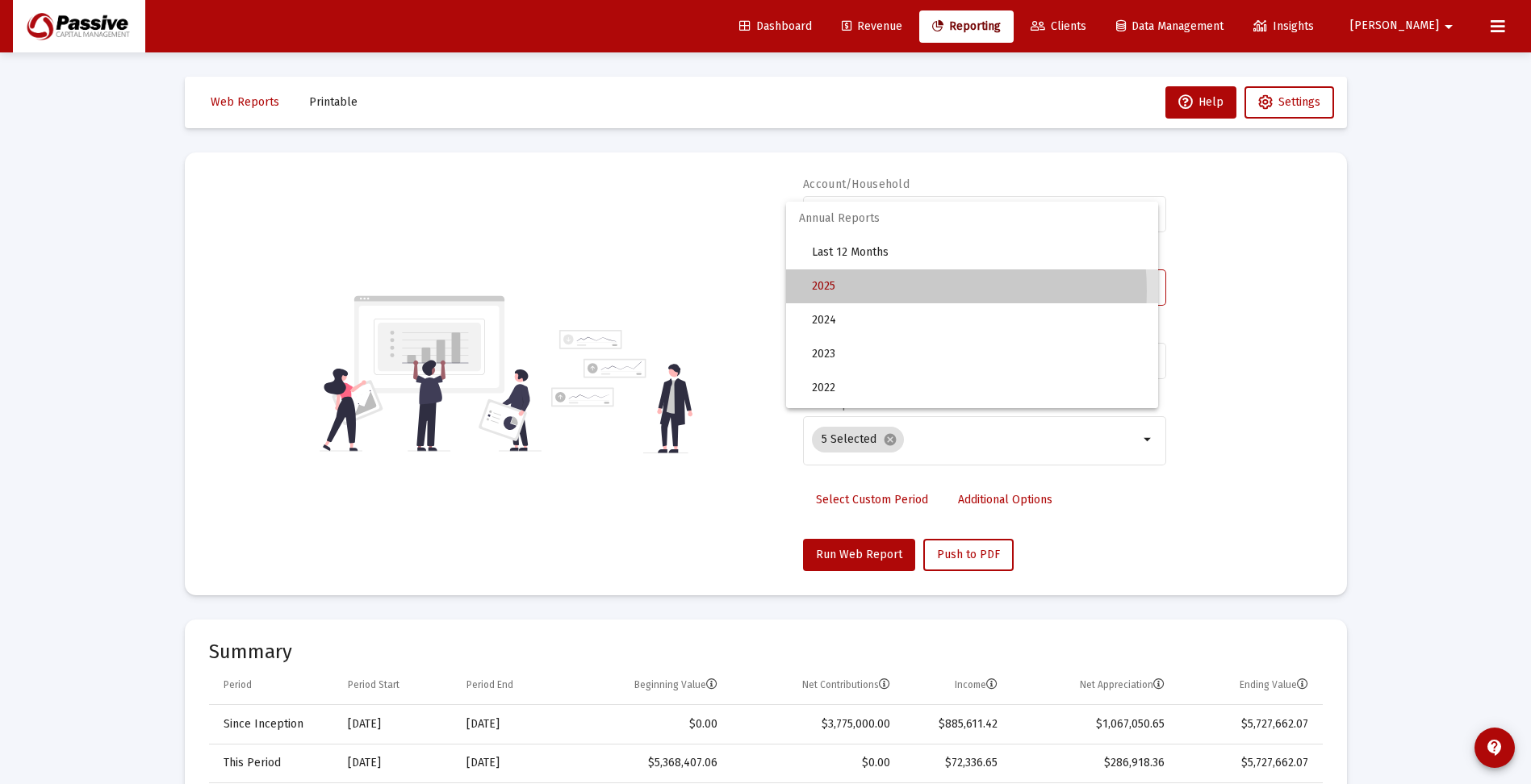
click at [891, 292] on span "2025" at bounding box center [978, 286] width 333 height 34
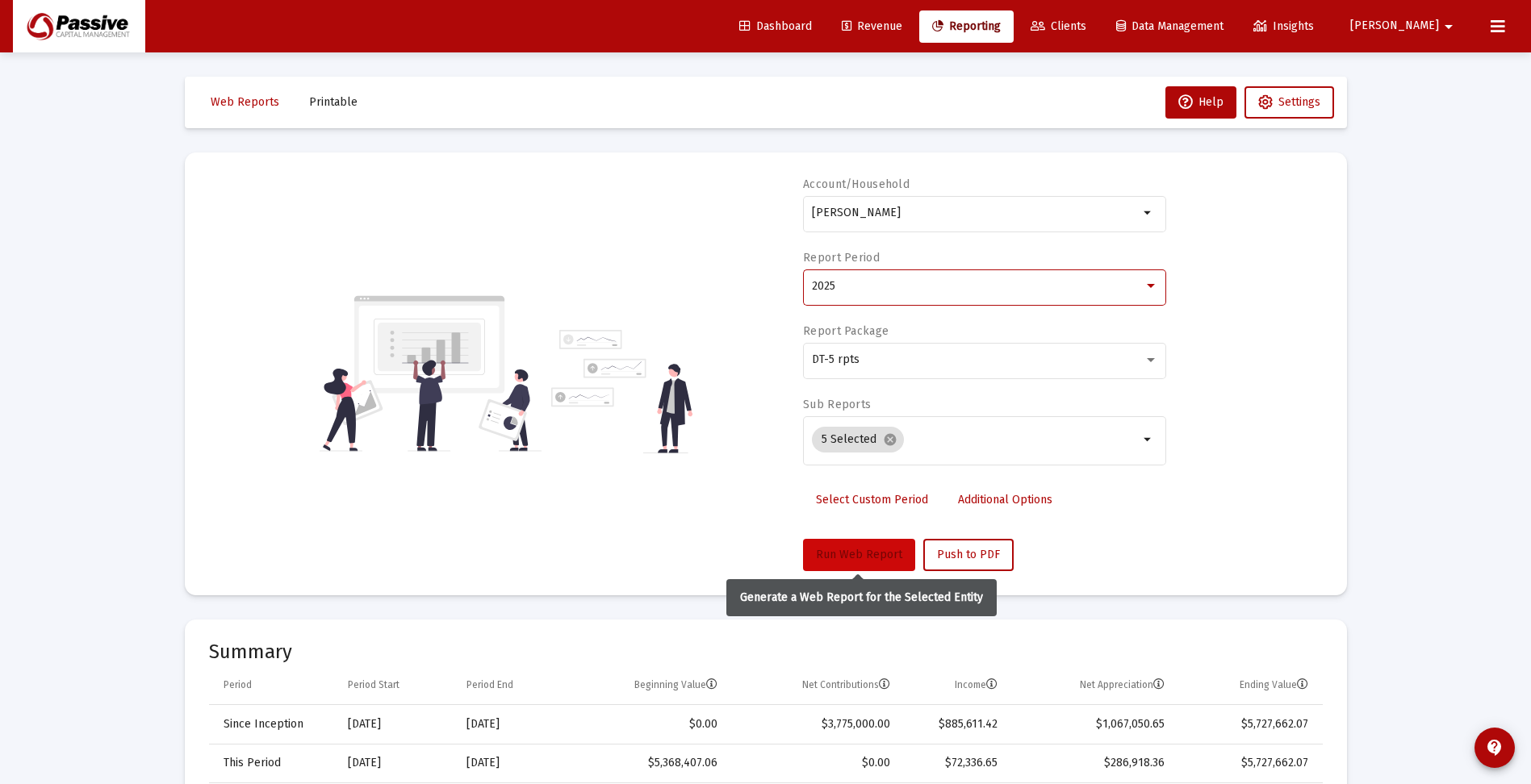
click at [876, 553] on span "Run Web Report" at bounding box center [859, 555] width 87 height 14
